Goal: Find specific page/section: Find specific page/section

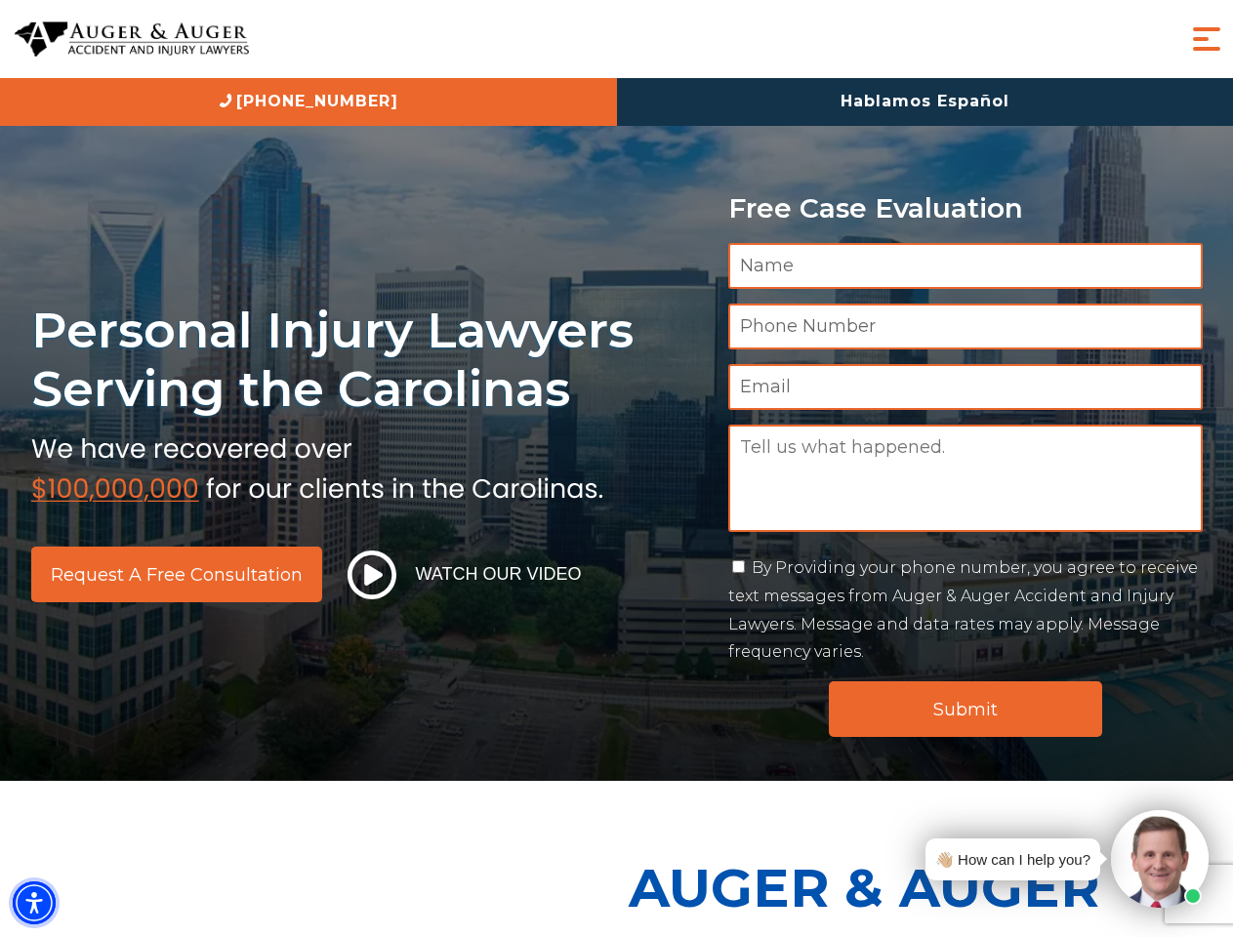
click at [34, 903] on img "Accessibility Menu" at bounding box center [34, 902] width 43 height 43
